Goal: Information Seeking & Learning: Learn about a topic

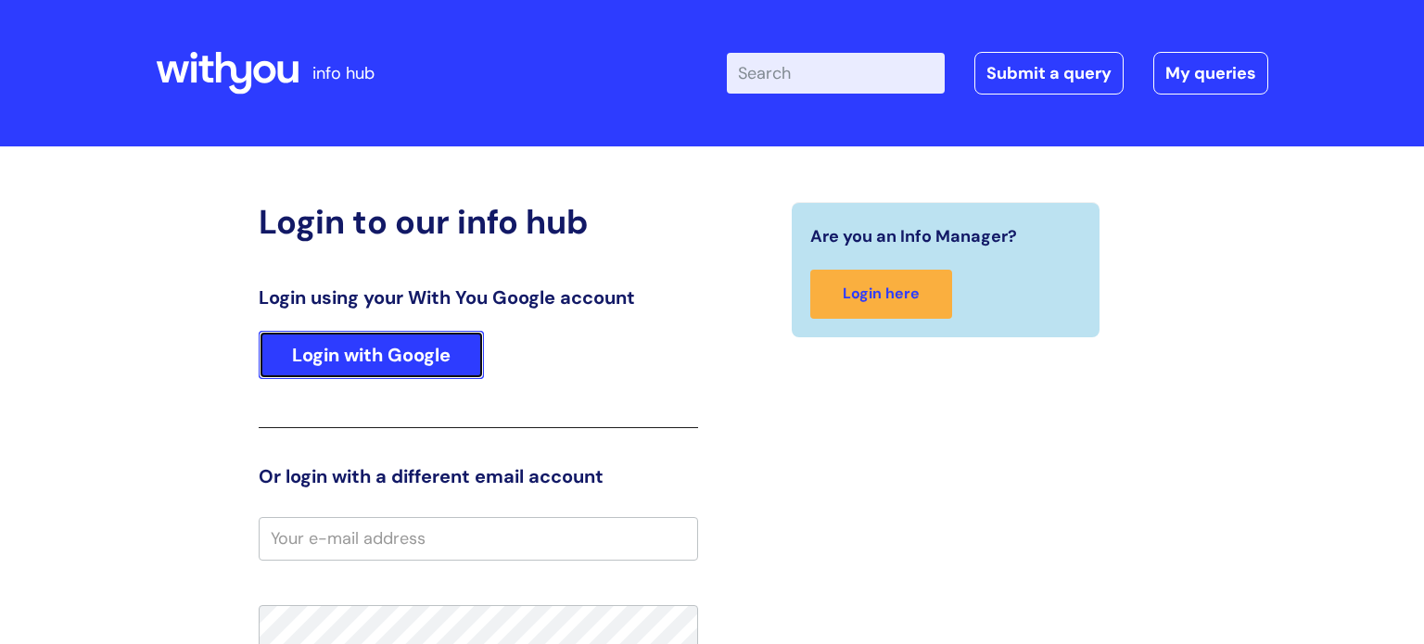
click at [416, 353] on link "Login with Google" at bounding box center [371, 355] width 225 height 48
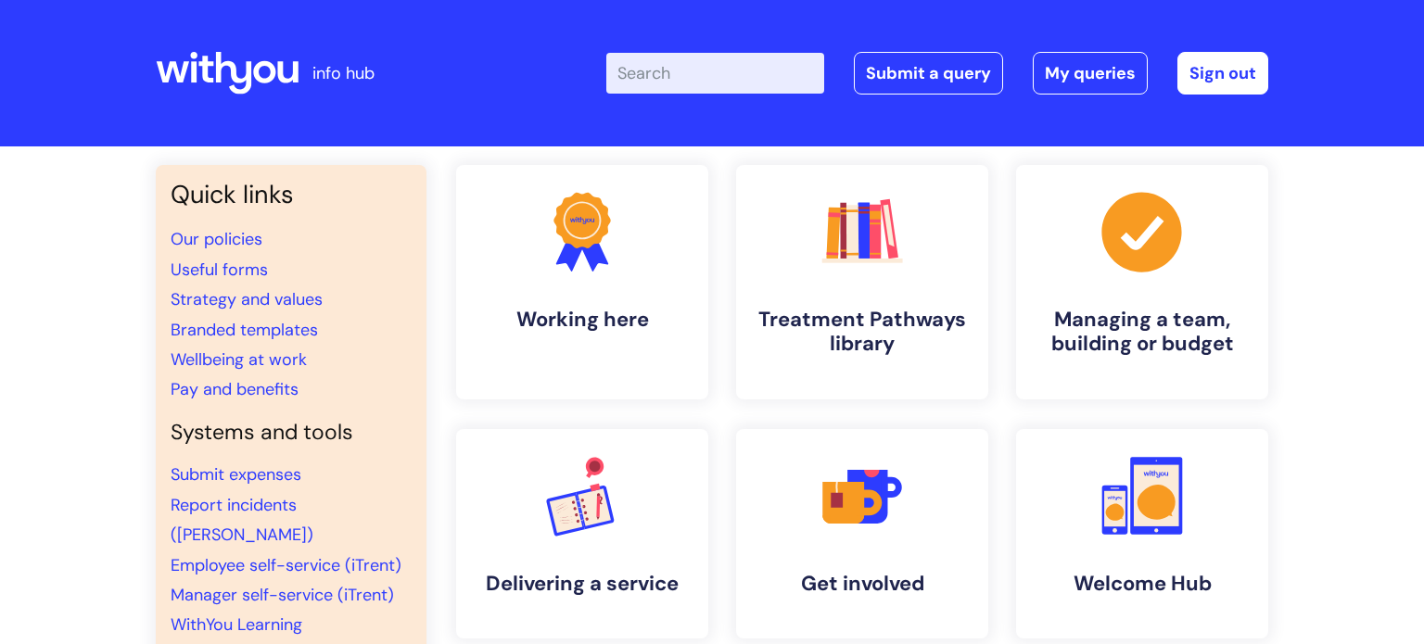
click at [392, 335] on li "Branded templates" at bounding box center [291, 330] width 241 height 30
click at [540, 538] on icon ".cls-1{font-family:DMSans-Bold, 'DM Sans';font-size:43.1802px;font-weight:700;}…" at bounding box center [582, 496] width 92 height 92
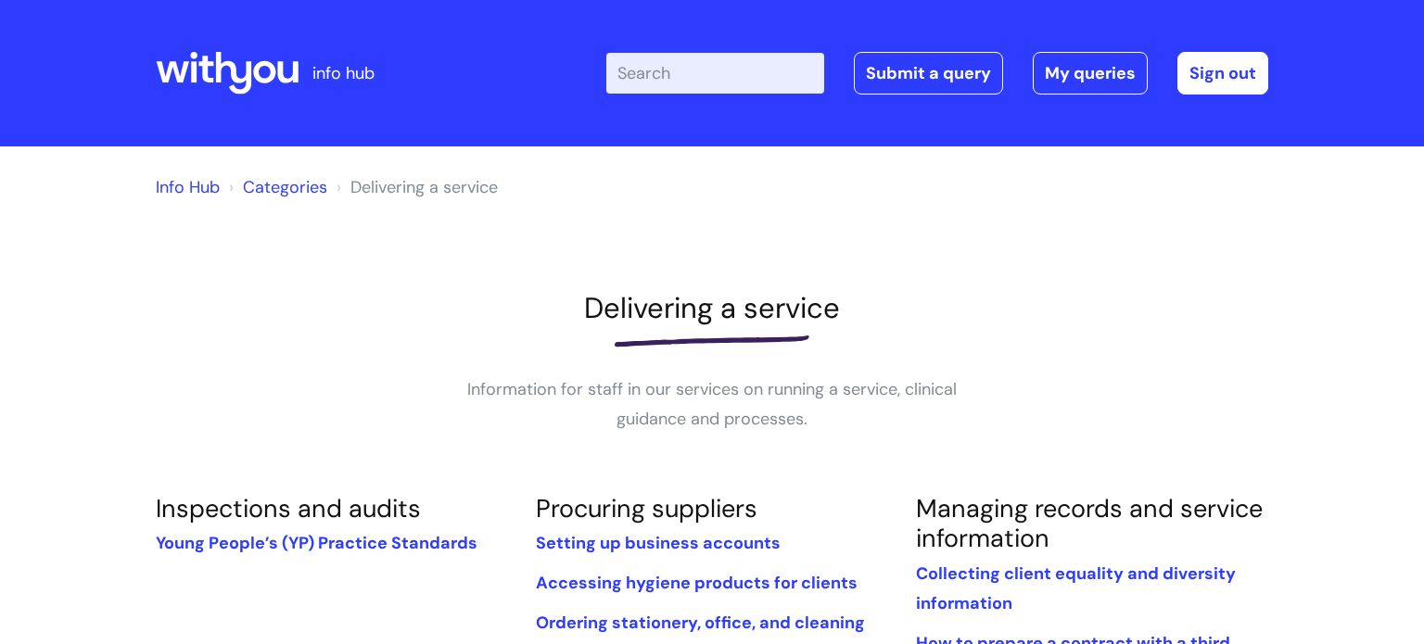
click at [304, 191] on link "Categories" at bounding box center [285, 187] width 84 height 22
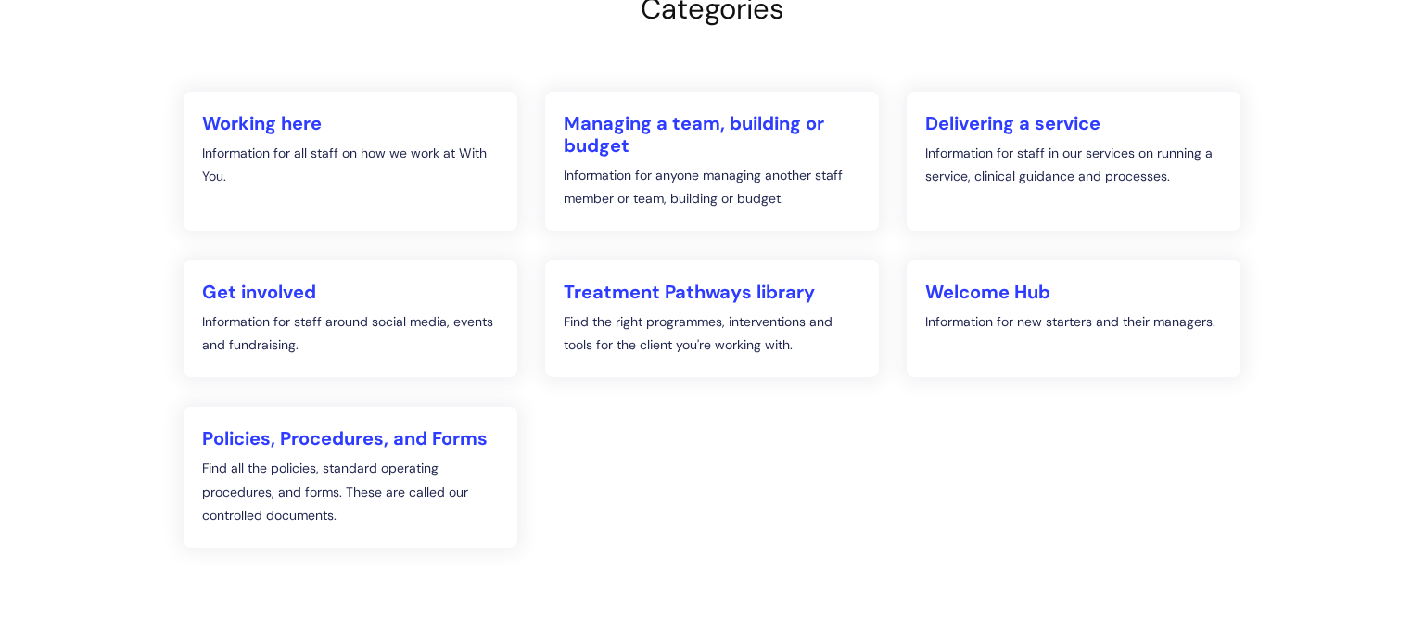
scroll to position [263, 0]
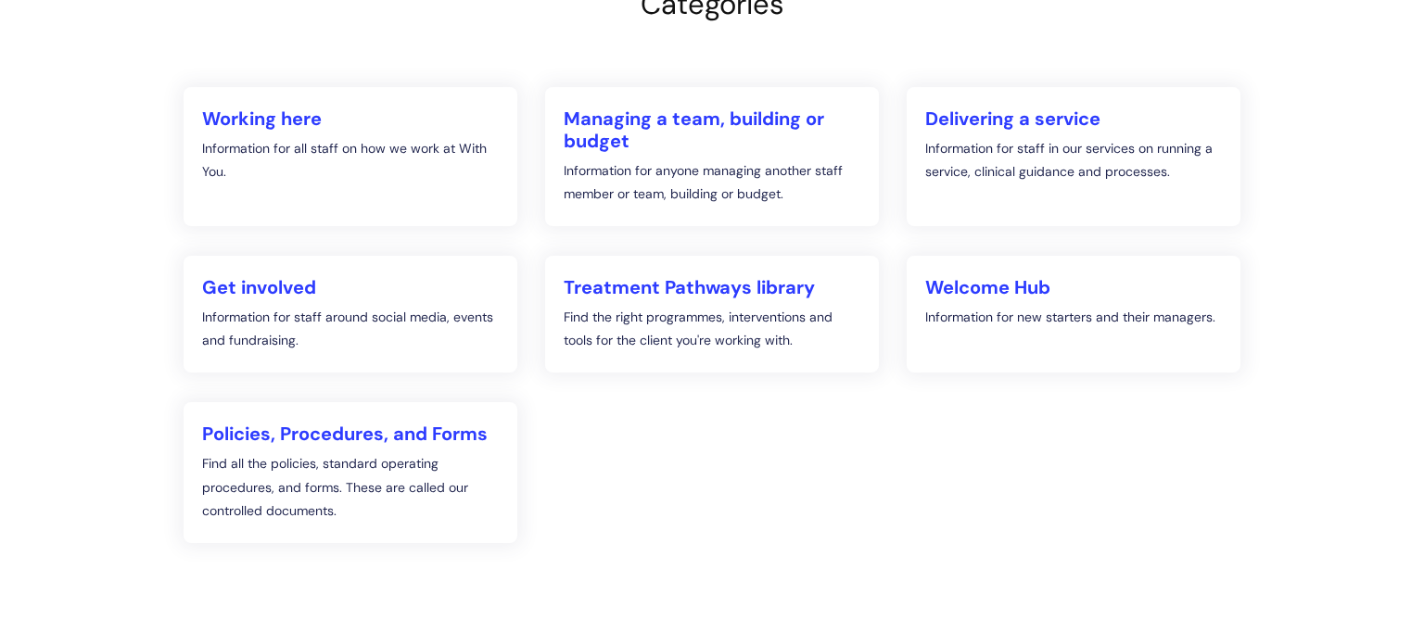
click at [524, 256] on li "Get involved Information for staff around social media, events and fundraising." at bounding box center [351, 314] width 362 height 117
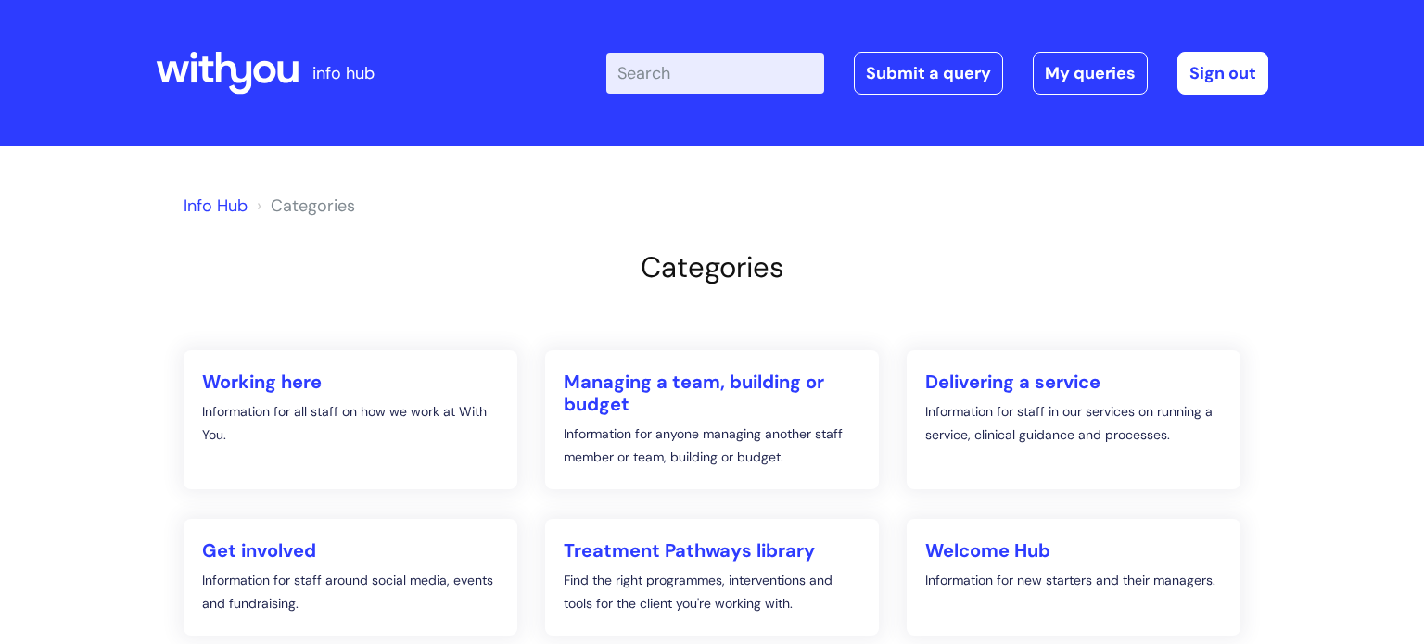
click at [268, 72] on icon at bounding box center [227, 73] width 143 height 44
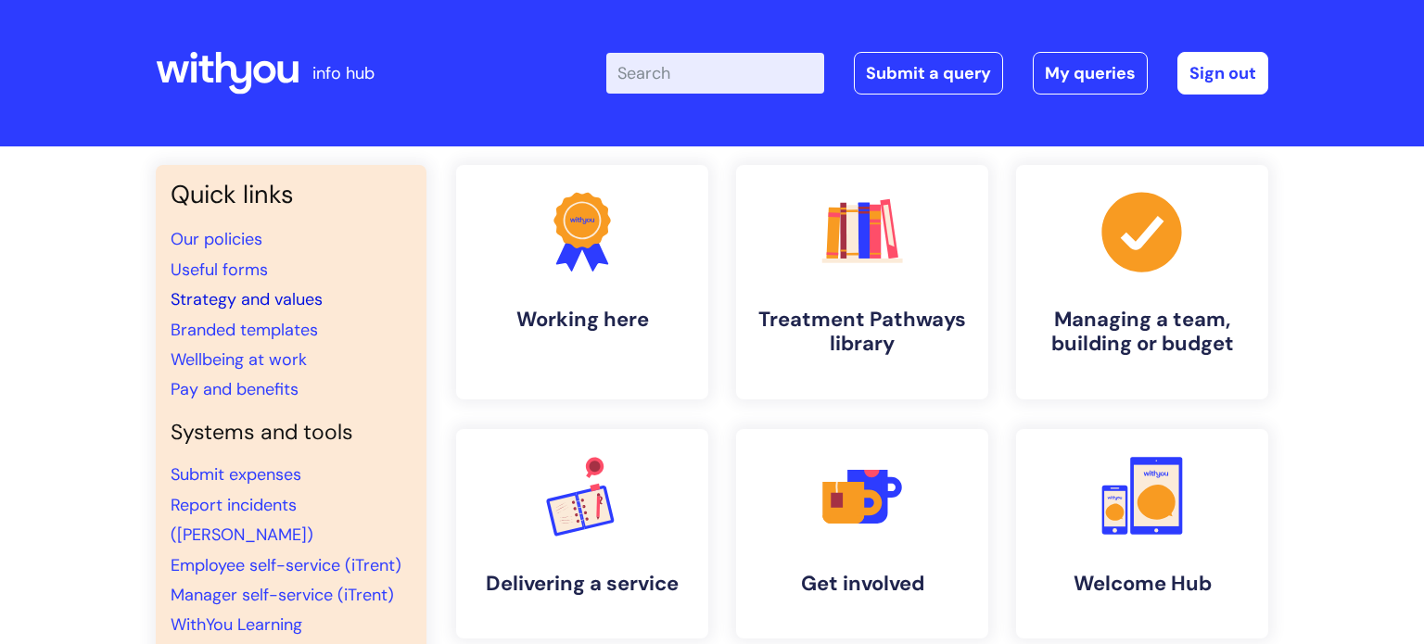
click at [245, 298] on link "Strategy and values" at bounding box center [247, 299] width 152 height 22
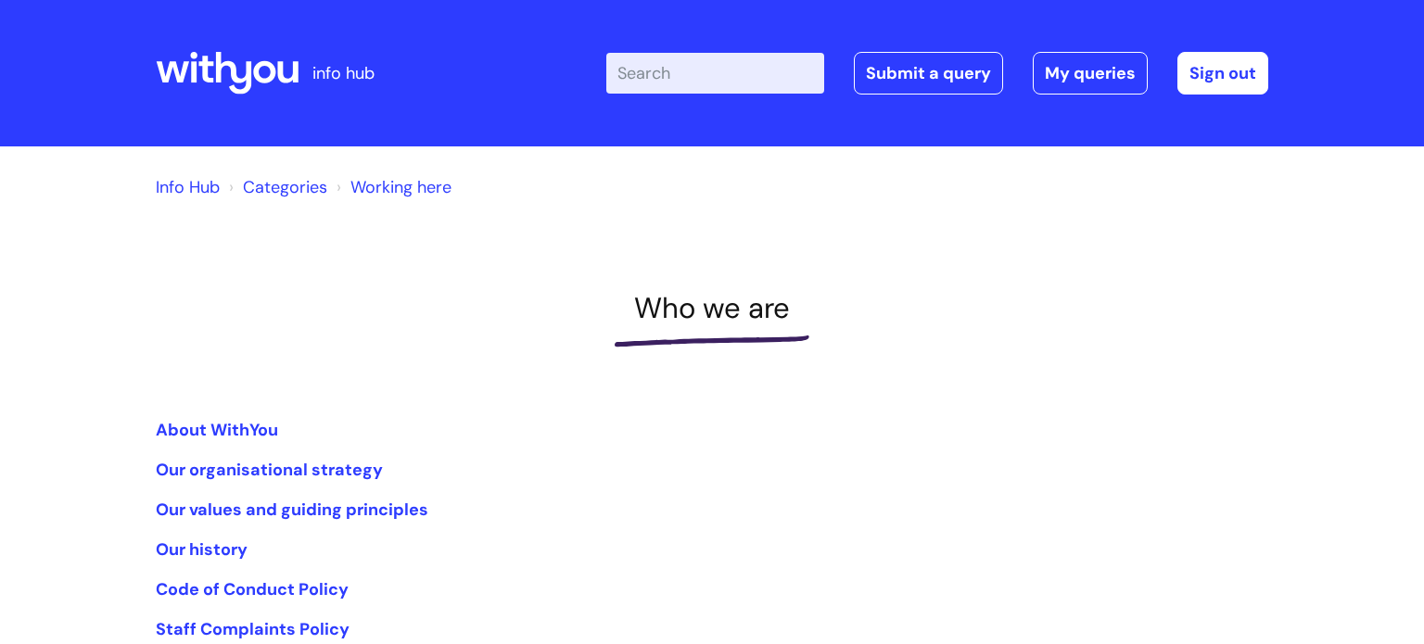
click at [248, 74] on icon at bounding box center [234, 73] width 36 height 43
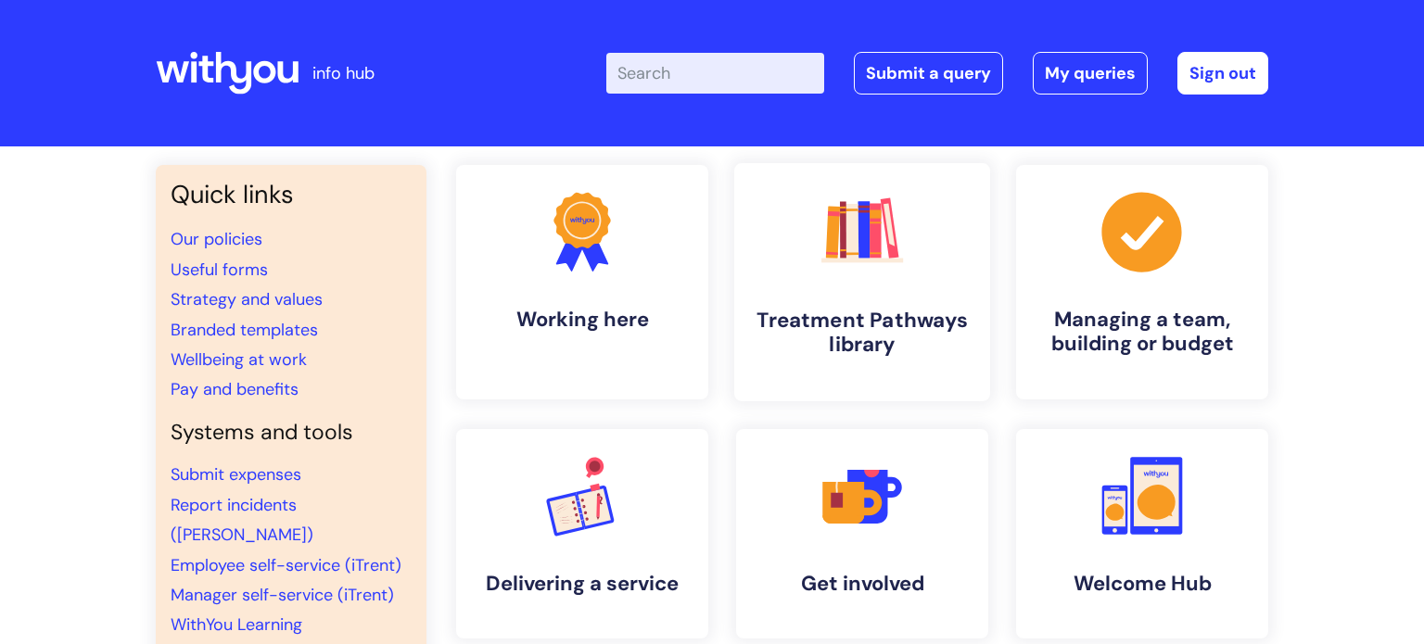
click at [861, 313] on h4 "Treatment Pathways library" at bounding box center [862, 333] width 226 height 50
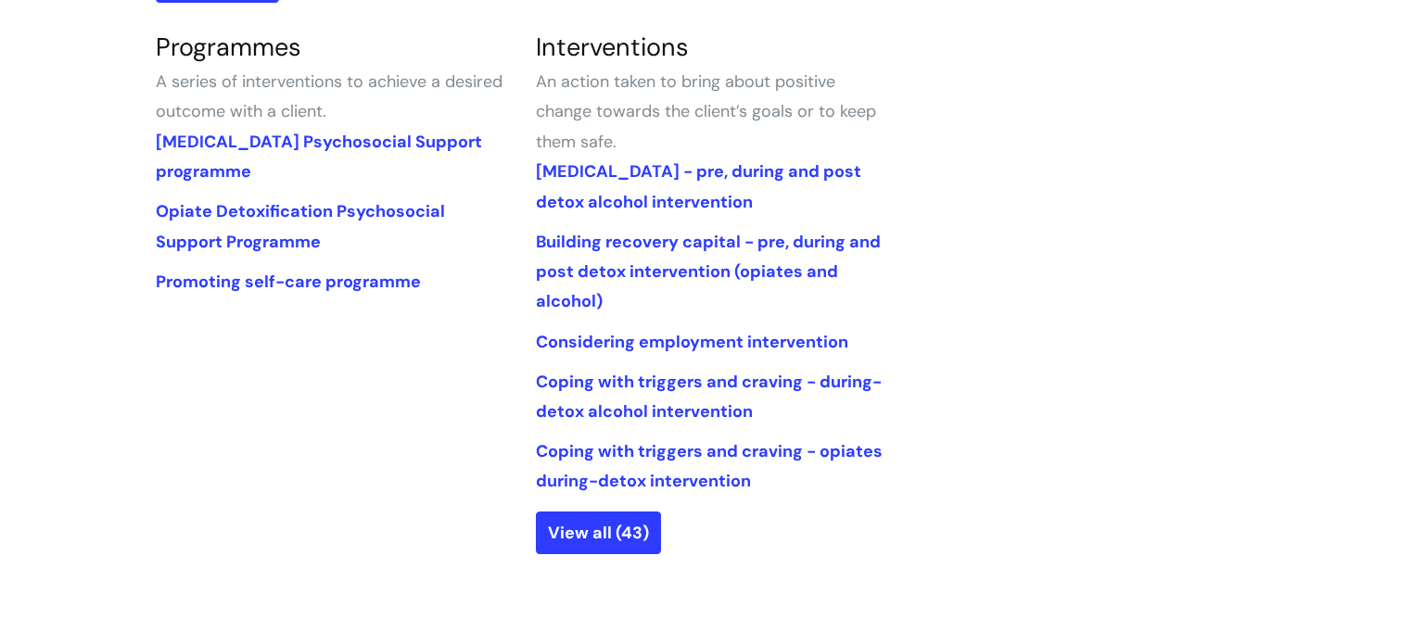
scroll to position [864, 0]
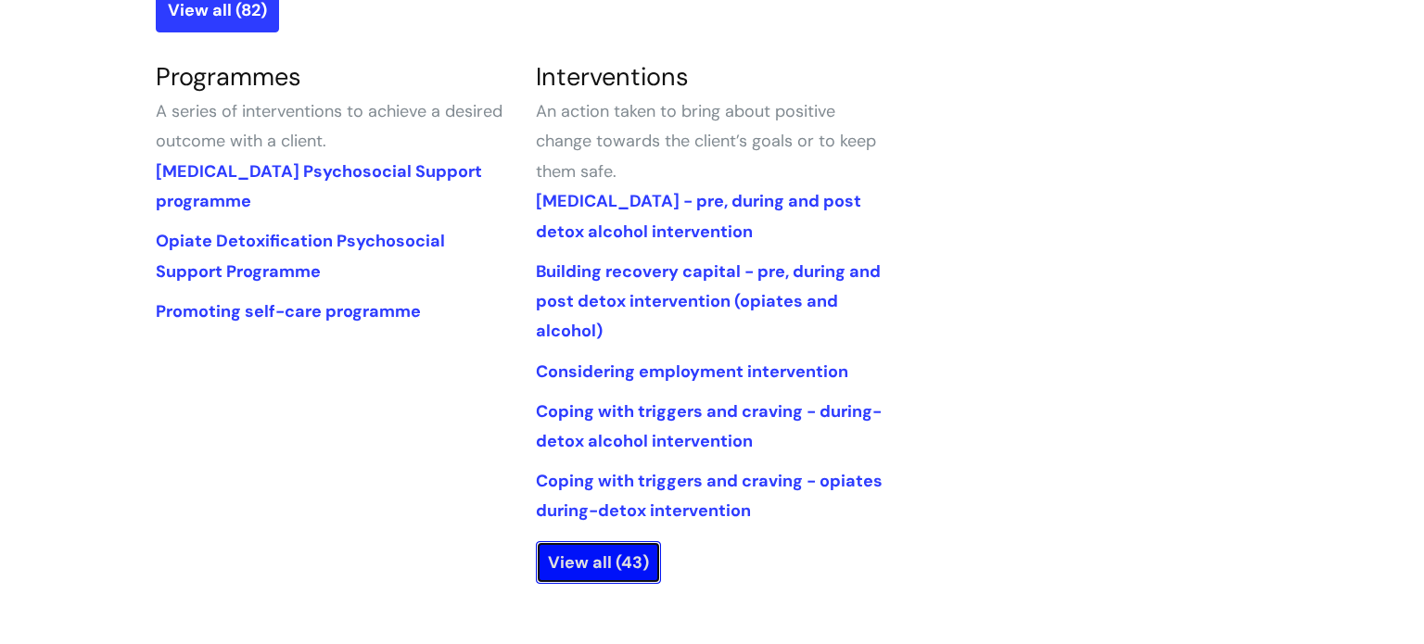
click at [590, 558] on link "View all (43)" at bounding box center [598, 562] width 125 height 43
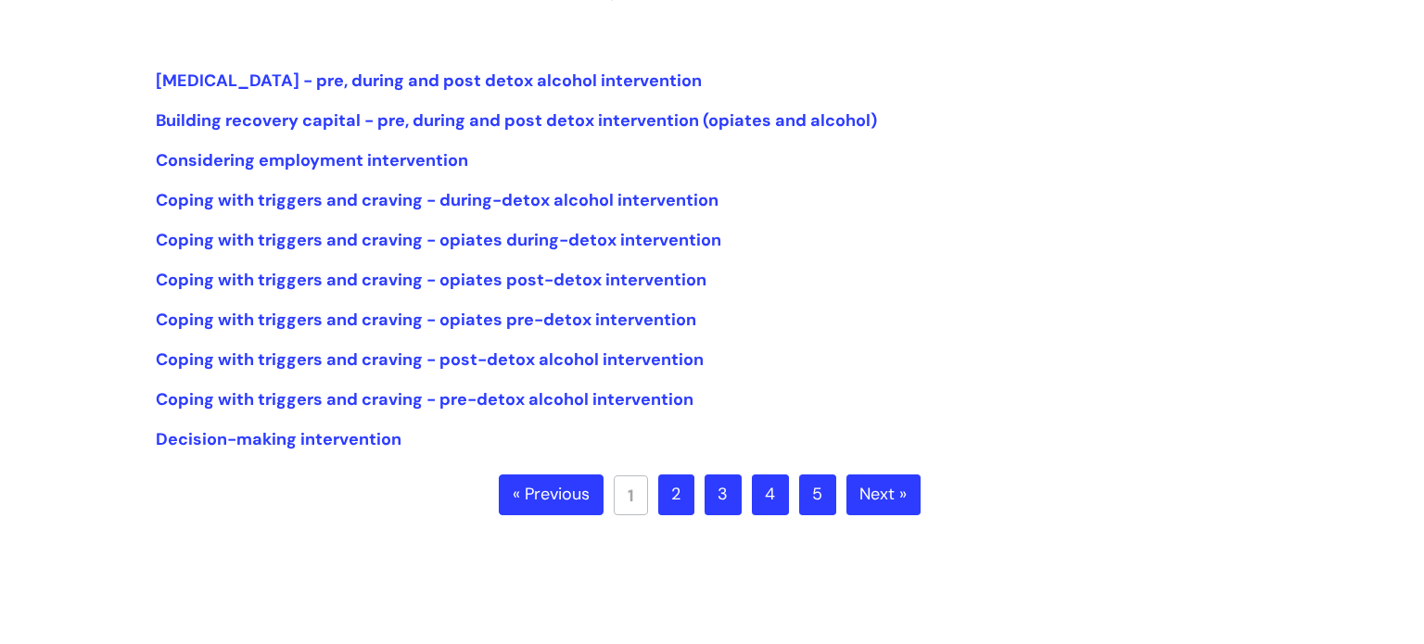
scroll to position [430, 0]
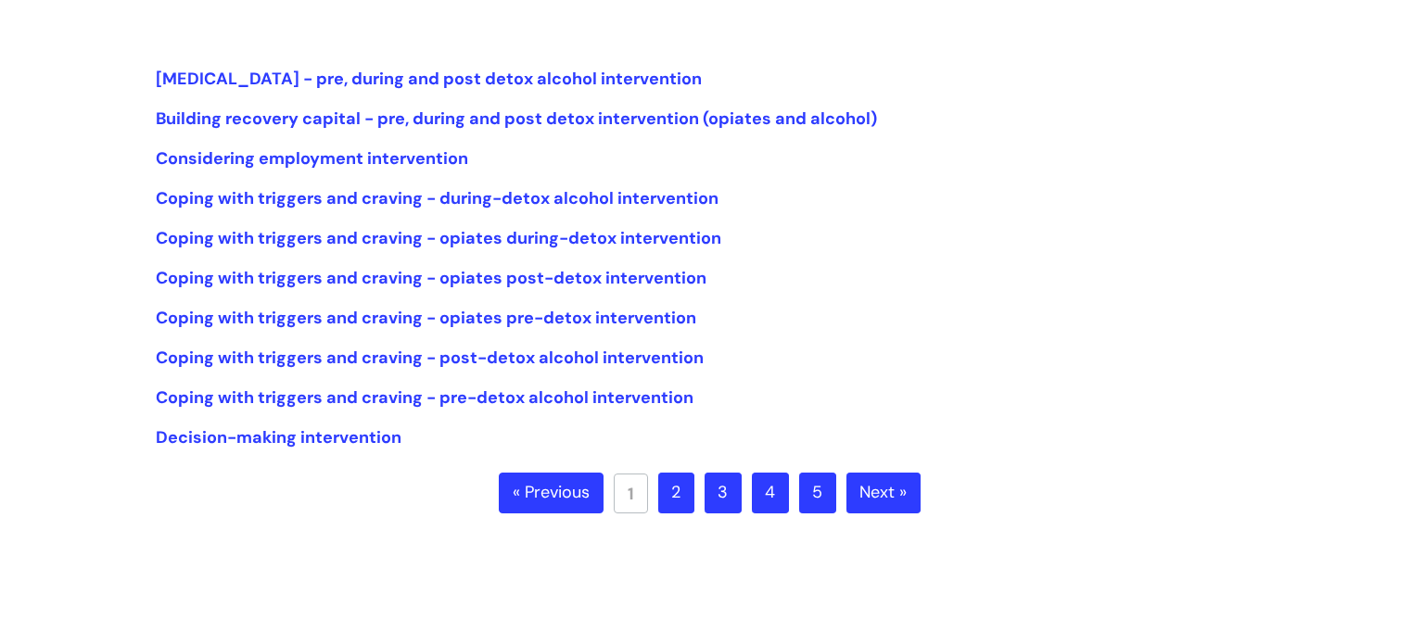
click at [668, 500] on link "2" at bounding box center [676, 493] width 36 height 41
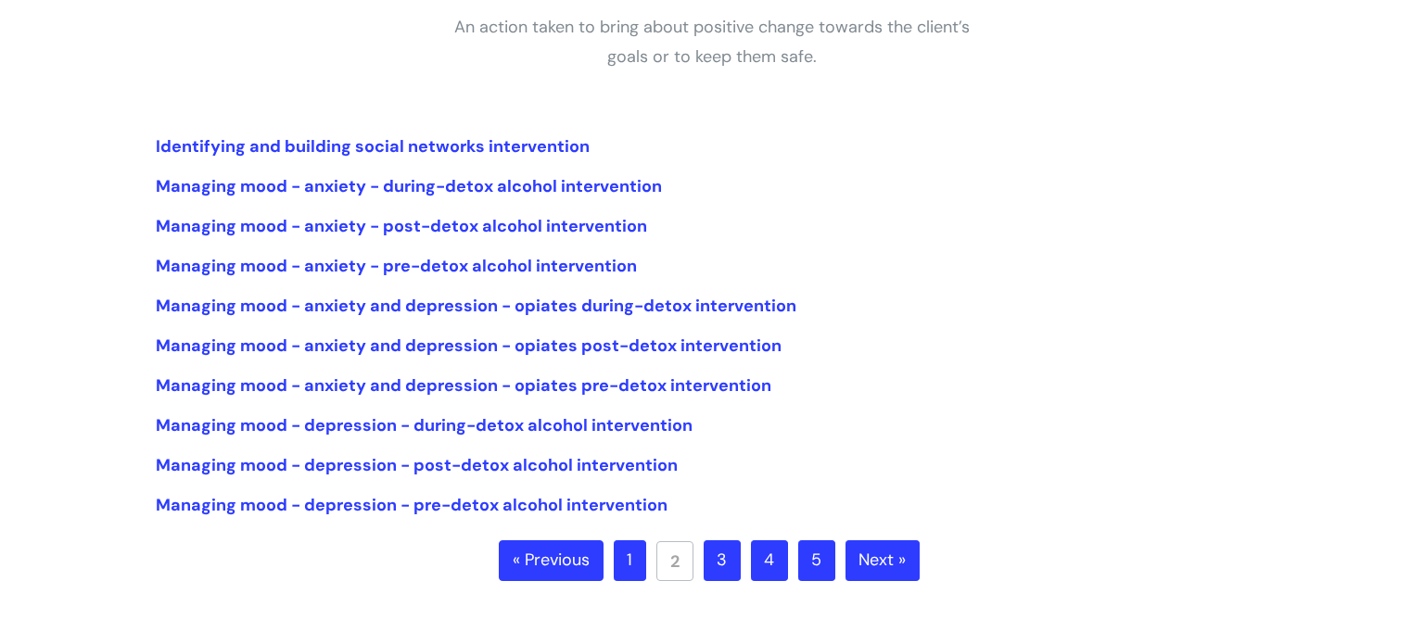
scroll to position [363, 0]
click at [721, 555] on link "3" at bounding box center [722, 560] width 37 height 41
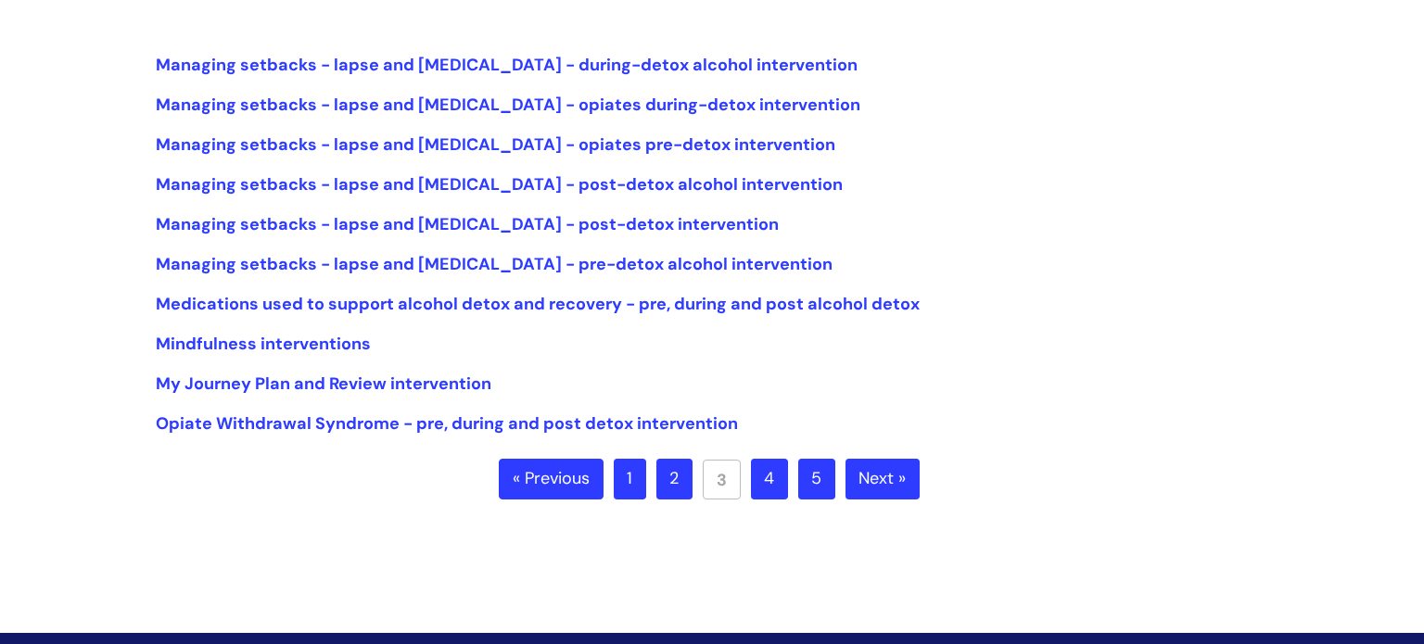
scroll to position [448, 0]
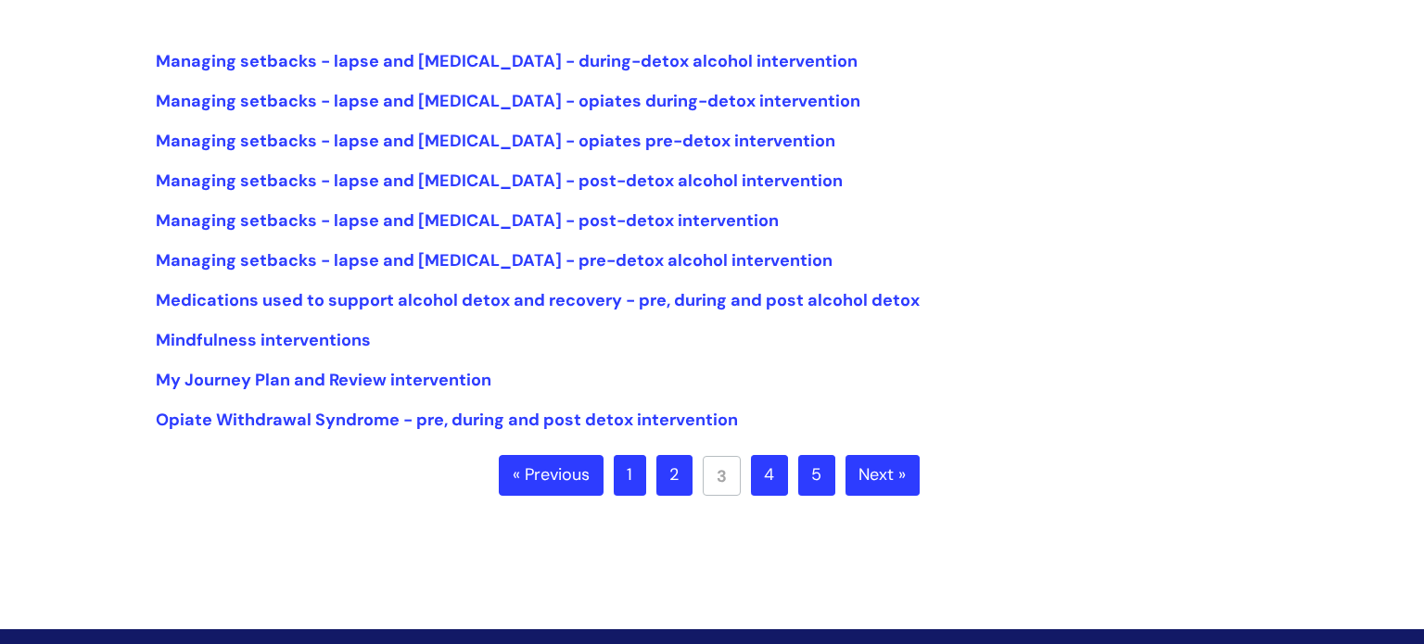
click at [763, 480] on link "4" at bounding box center [769, 475] width 37 height 41
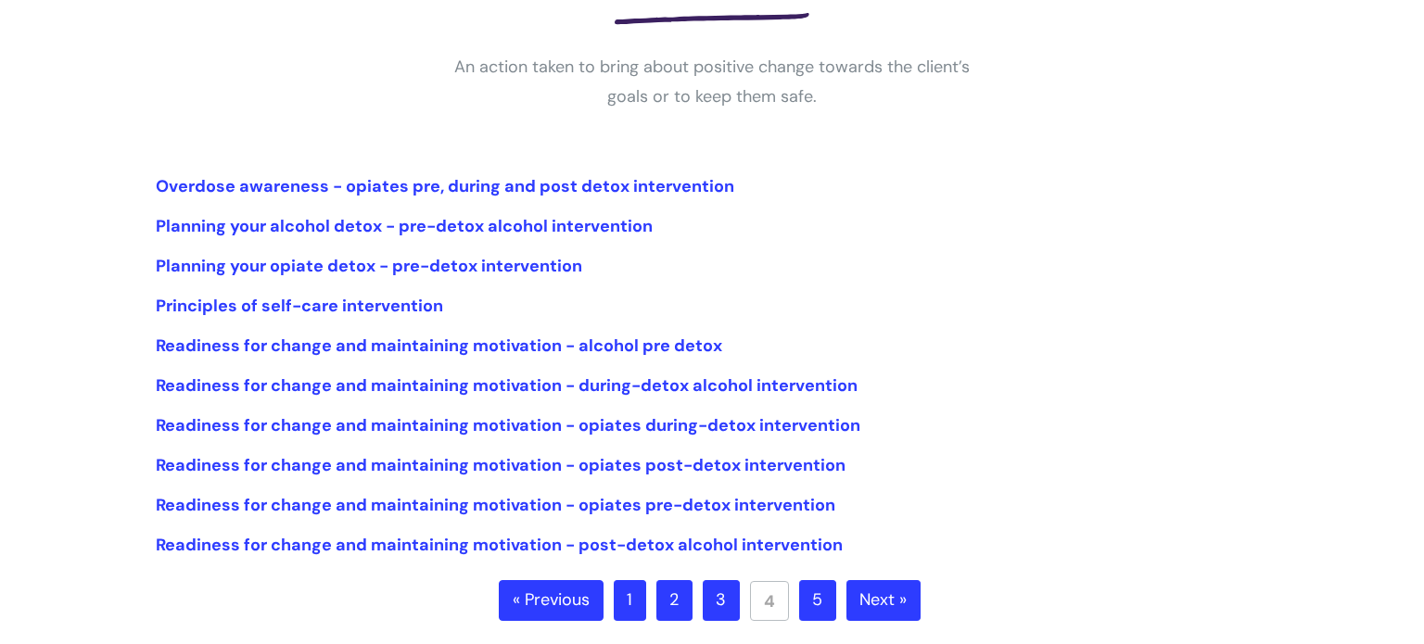
scroll to position [326, 0]
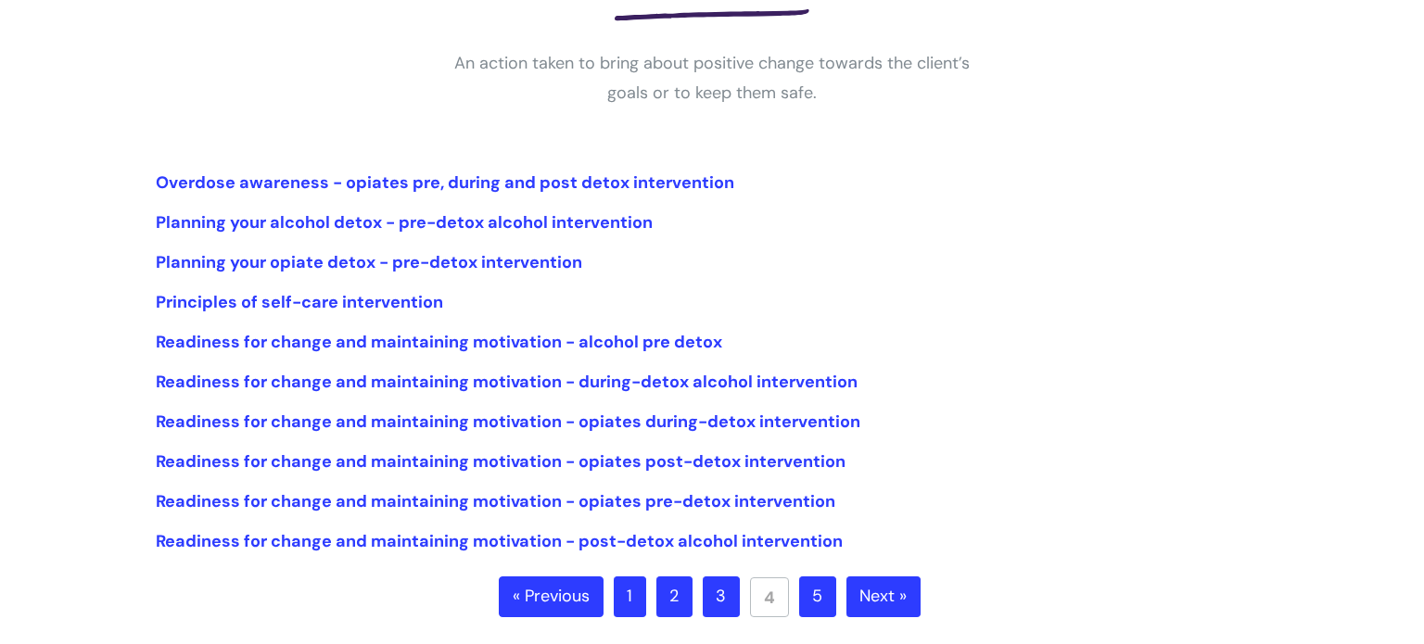
click at [821, 591] on link "5" at bounding box center [817, 597] width 37 height 41
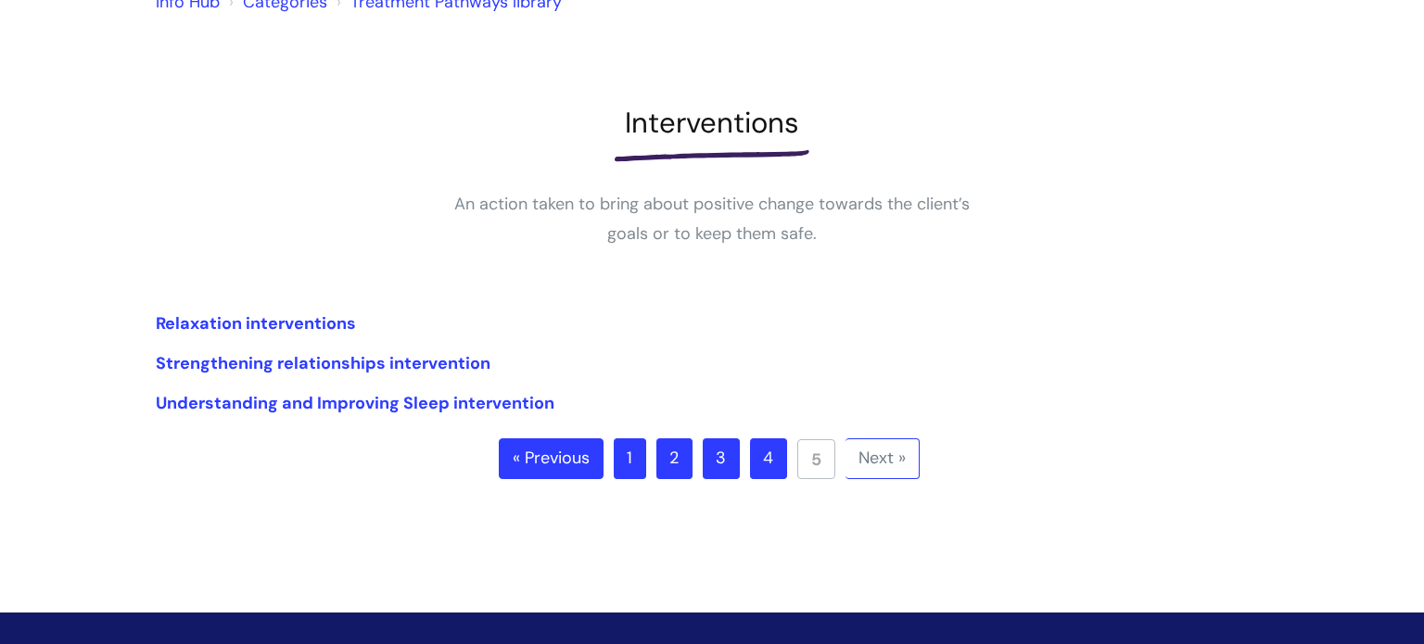
scroll to position [190, 0]
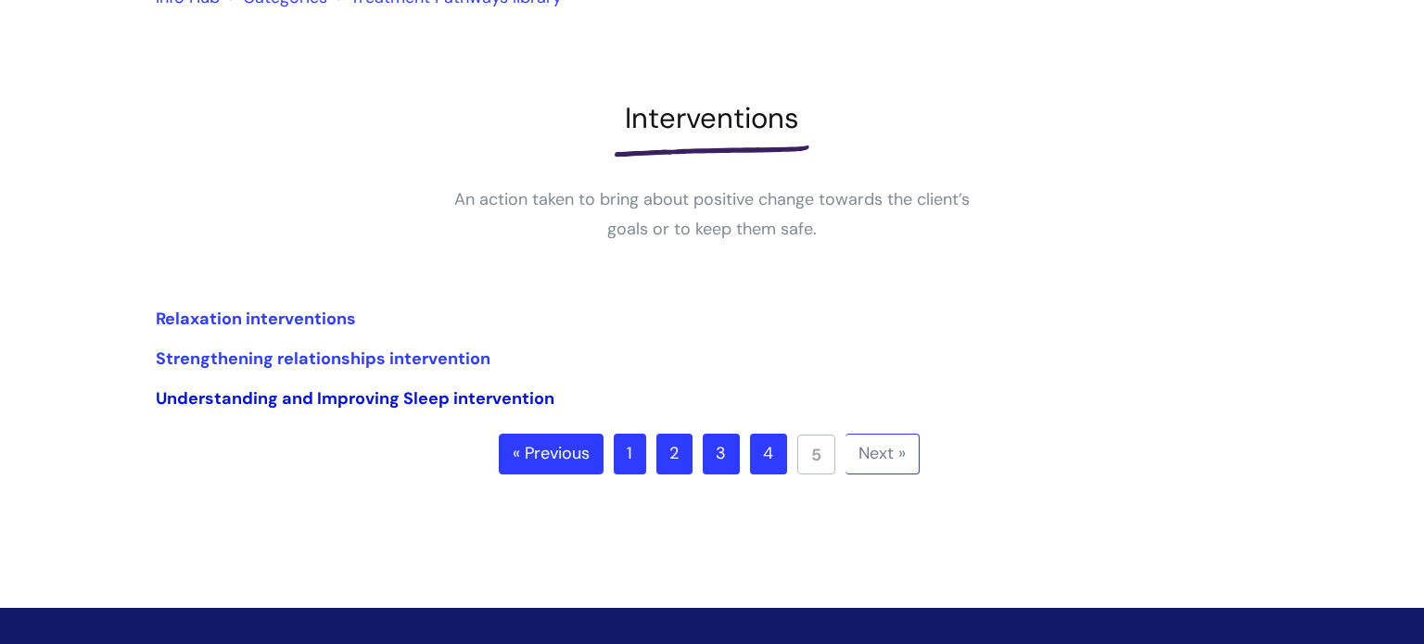
click at [334, 391] on link "Understanding and Improving Sleep intervention" at bounding box center [355, 398] width 399 height 22
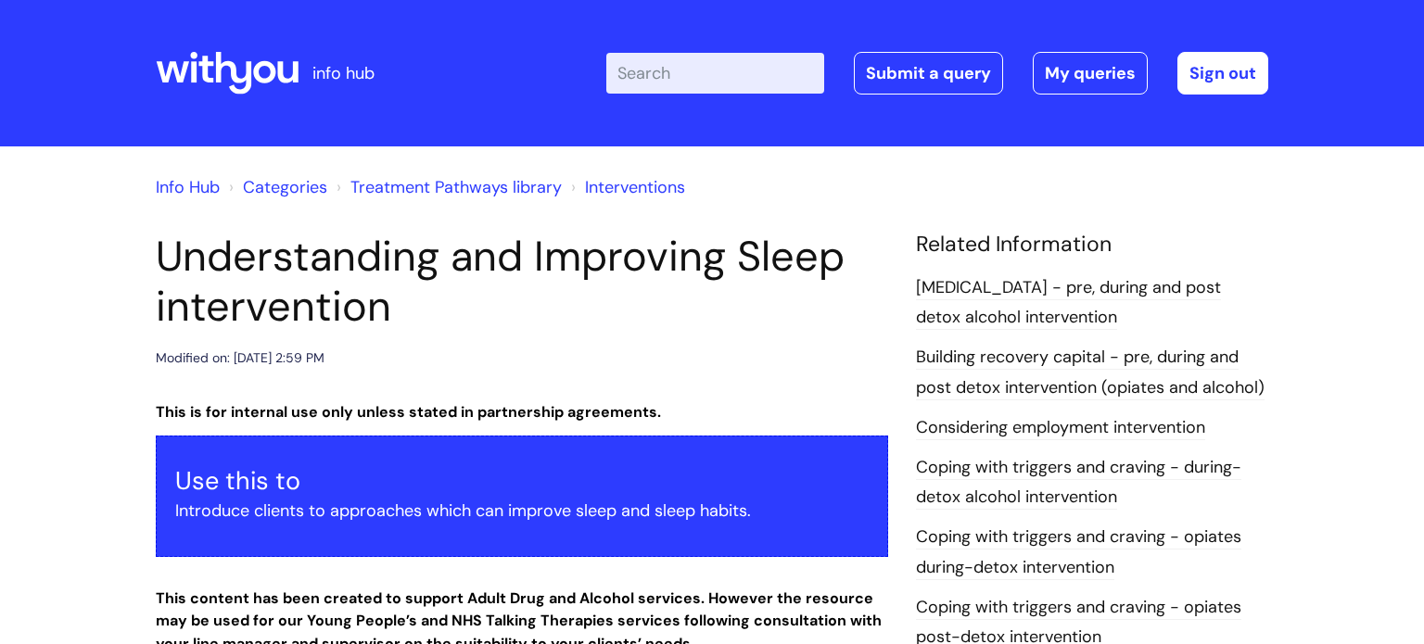
click at [227, 67] on icon at bounding box center [227, 73] width 143 height 44
